Goal: Find specific fact: Find specific fact

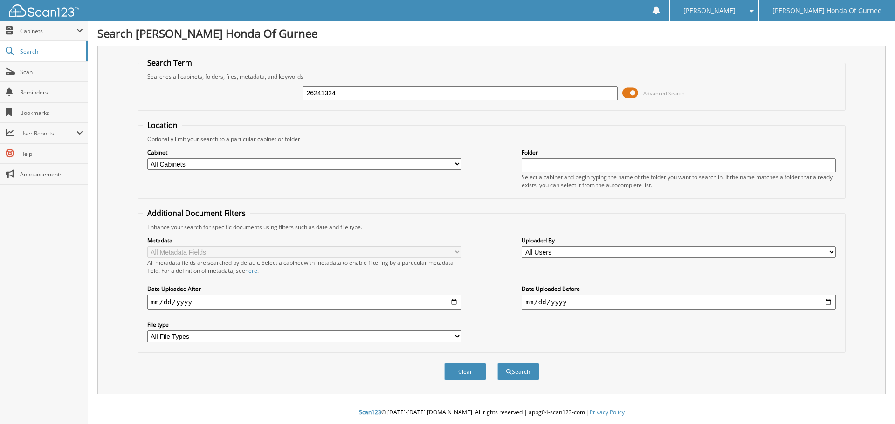
type input "26241324"
click at [497, 363] on button "Search" at bounding box center [518, 371] width 42 height 17
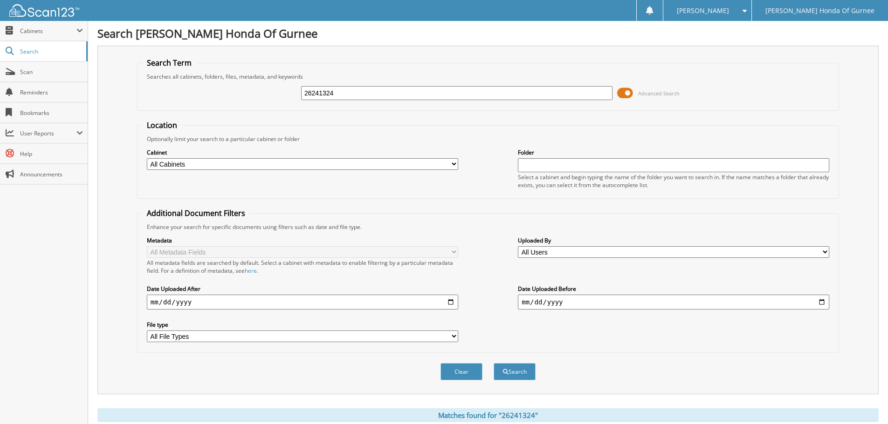
scroll to position [213, 0]
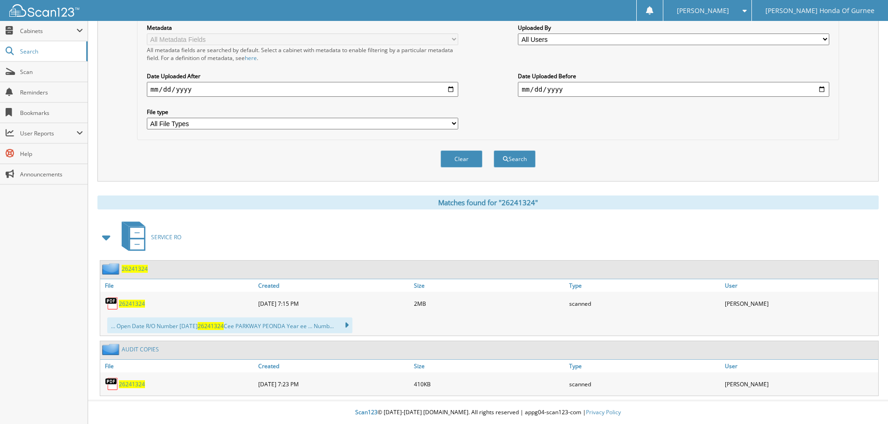
click at [138, 308] on div "26241324" at bounding box center [178, 303] width 156 height 19
click at [132, 303] on span "26241324" at bounding box center [132, 304] width 26 height 8
